Goal: Information Seeking & Learning: Learn about a topic

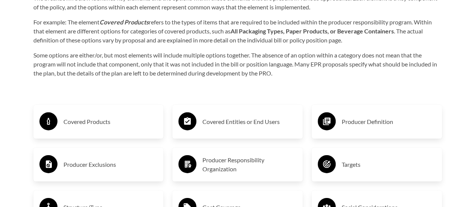
scroll to position [1201, 0]
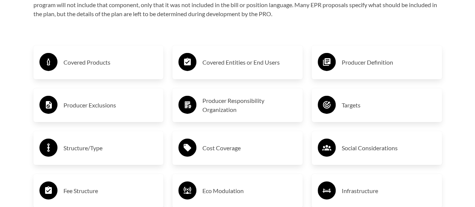
click at [78, 64] on h3 "Covered Products" at bounding box center [110, 62] width 94 height 12
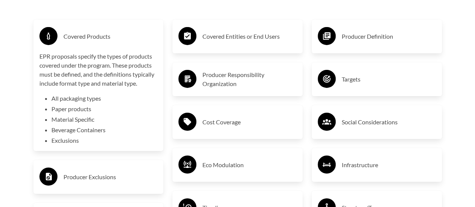
scroll to position [1238, 0]
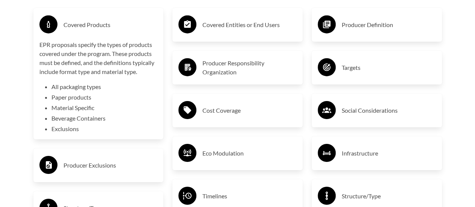
click at [305, 103] on div "Covered Entities or End Users Producer Responsibility Organization Cost Coverag…" at bounding box center [237, 201] width 139 height 415
click at [267, 106] on h3 "Cost Coverage" at bounding box center [249, 110] width 94 height 12
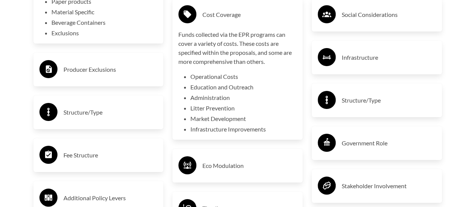
scroll to position [1351, 0]
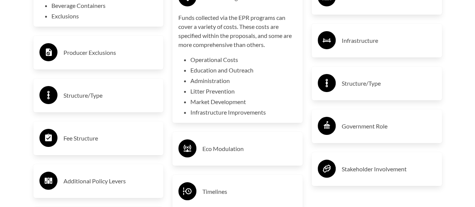
click at [67, 55] on h3 "Producer Exclusions" at bounding box center [110, 53] width 94 height 12
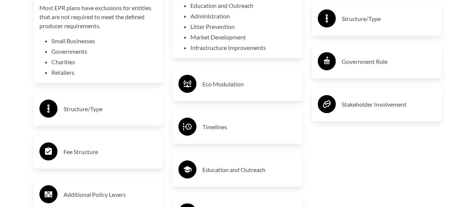
scroll to position [1426, 0]
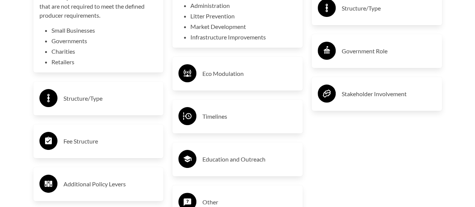
click at [71, 84] on div "Structure/Type" at bounding box center [98, 98] width 130 height 34
click at [71, 101] on h3 "Structure/Type" at bounding box center [110, 98] width 94 height 12
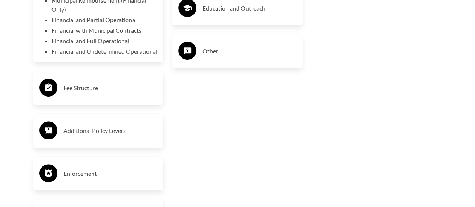
scroll to position [1651, 0]
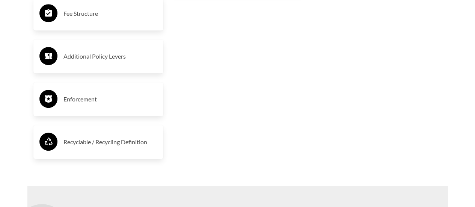
click at [91, 20] on h3 "Fee Structure" at bounding box center [110, 14] width 94 height 12
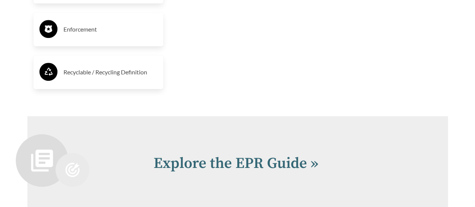
scroll to position [1839, 0]
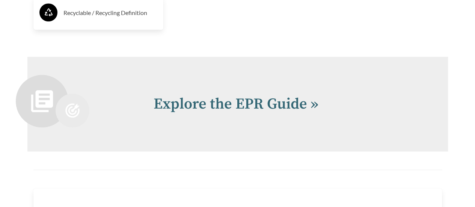
click at [126, 24] on div "Recyclable / Recycling Definition" at bounding box center [98, 13] width 118 height 22
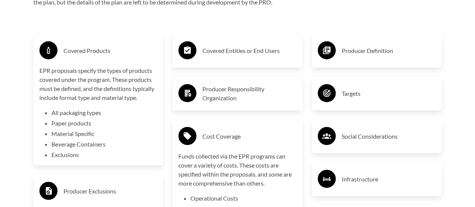
scroll to position [1201, 0]
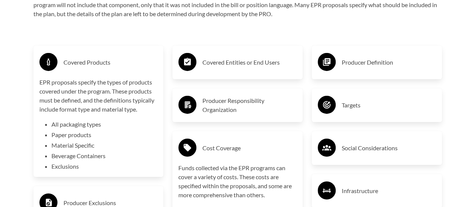
click at [406, 57] on div "Producer Definition" at bounding box center [376, 62] width 118 height 22
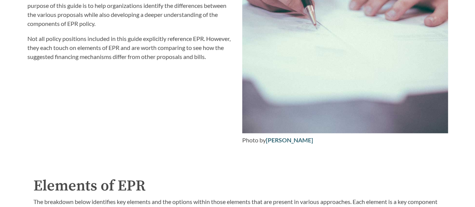
scroll to position [676, 0]
